Goal: Task Accomplishment & Management: Complete application form

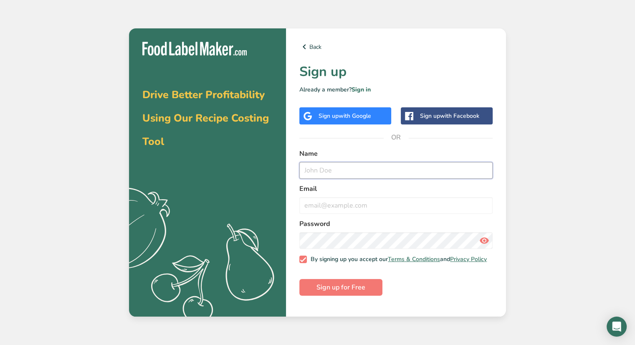
click at [343, 172] on input "text" at bounding box center [395, 170] width 193 height 17
type input "Dulce"
click at [374, 204] on input "email" at bounding box center [395, 205] width 193 height 17
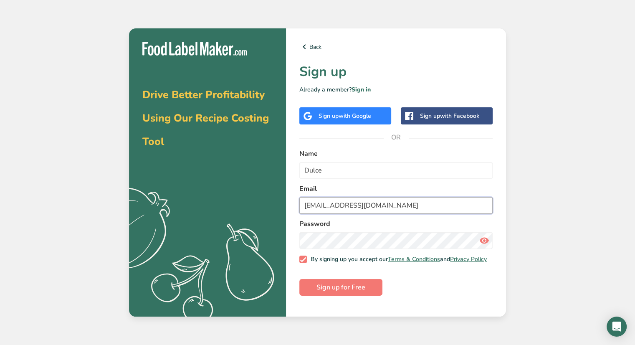
type input "[EMAIL_ADDRESS][DOMAIN_NAME]"
click at [431, 221] on label "Password" at bounding box center [395, 224] width 193 height 10
click at [364, 292] on span "Sign up for Free" at bounding box center [340, 287] width 49 height 10
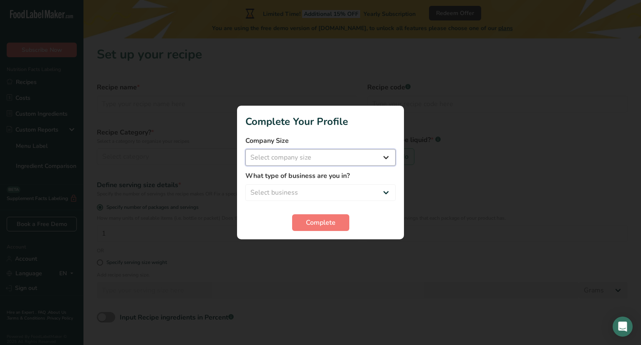
click at [332, 161] on select "Select company size Fewer than 10 Employees 10 to 50 Employees 51 to 500 Employ…" at bounding box center [320, 157] width 150 height 17
select select "3"
click at [245, 149] on select "Select company size Fewer than 10 Employees 10 to 50 Employees 51 to 500 Employ…" at bounding box center [320, 157] width 150 height 17
click at [333, 191] on select "Select business Packaged Food Manufacturer Restaurant & Cafe Bakery Meal Plans …" at bounding box center [320, 192] width 150 height 17
select select "1"
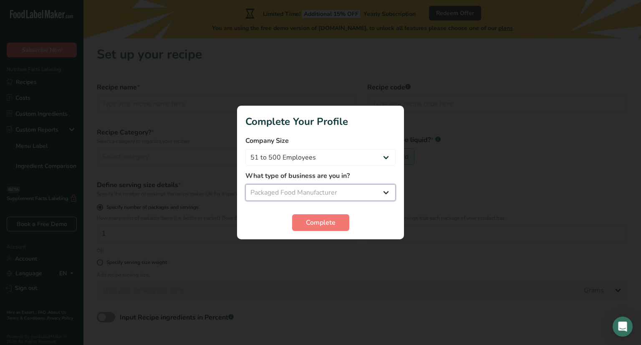
click at [245, 184] on select "Select business Packaged Food Manufacturer Restaurant & Cafe Bakery Meal Plans …" at bounding box center [320, 192] width 150 height 17
click at [340, 225] on button "Complete" at bounding box center [320, 222] width 57 height 17
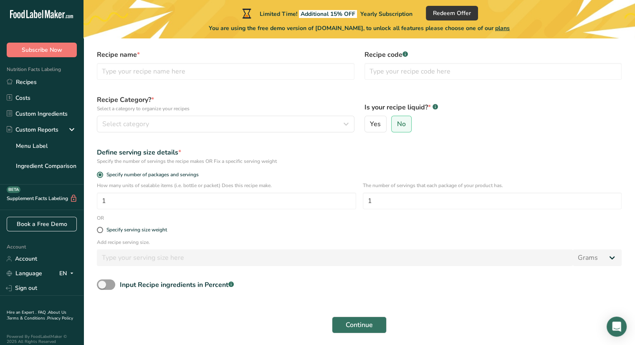
scroll to position [42, 0]
